Goal: Navigation & Orientation: Find specific page/section

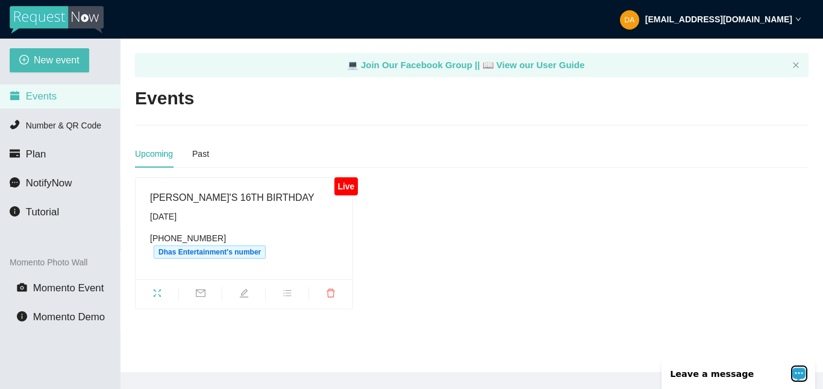
click at [800, 378] on div "Open LiveChat chat widget" at bounding box center [799, 372] width 15 height 15
click at [156, 152] on div "Upcoming" at bounding box center [154, 153] width 38 height 13
click at [57, 131] on li "Number & QR Code" at bounding box center [60, 125] width 120 height 24
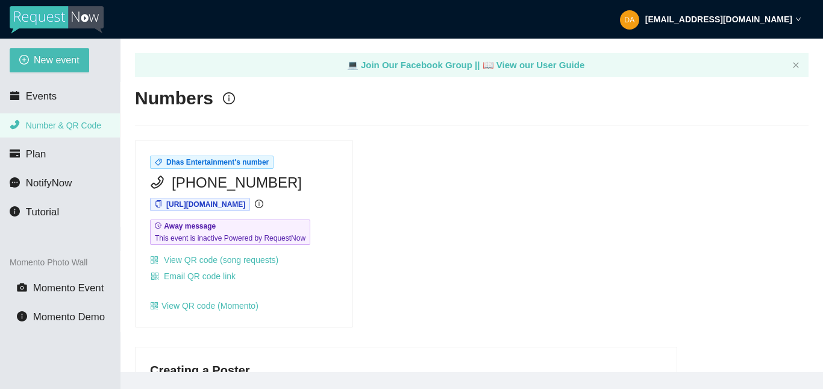
click at [552, 212] on div "Dhas Entertainment's number [PHONE_NUMBER] [URL][DOMAIN_NAME] Away message This…" at bounding box center [472, 233] width 684 height 187
click at [48, 101] on span "Events" at bounding box center [41, 95] width 31 height 11
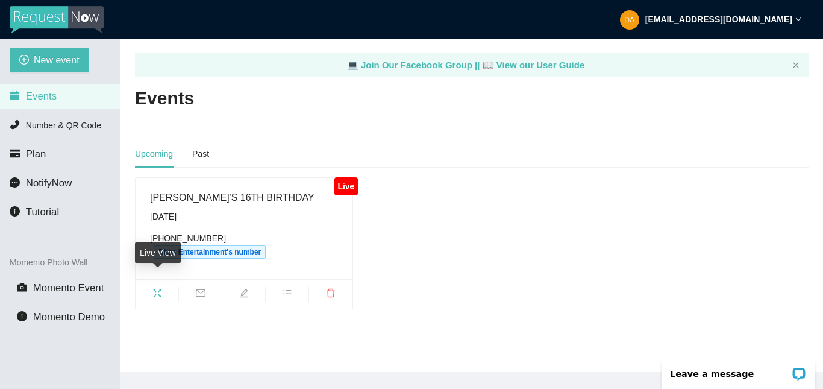
click at [157, 288] on icon "fullscreen" at bounding box center [157, 293] width 10 height 10
